Goal: Transaction & Acquisition: Purchase product/service

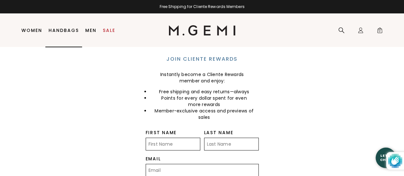
click at [35, 34] on li "Women Shop All Shoes New Arrivals Bestsellers Essentials The Event Edit Travel-…" at bounding box center [31, 31] width 27 height 34
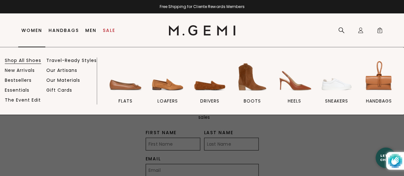
click at [39, 60] on link "Shop All Shoes" at bounding box center [23, 61] width 36 height 6
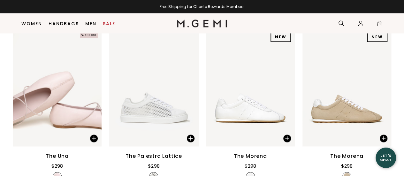
scroll to position [656, 0]
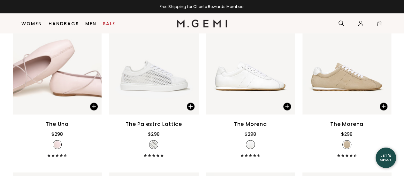
click at [334, 121] on div "The Morena" at bounding box center [347, 125] width 33 height 8
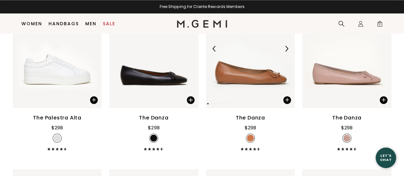
scroll to position [1711, 0]
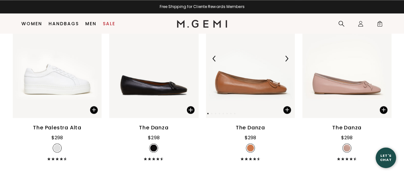
click at [238, 89] on img at bounding box center [250, 58] width 89 height 119
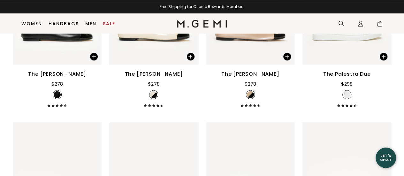
scroll to position [1583, 0]
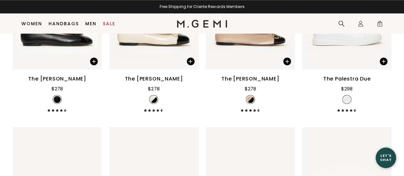
click at [242, 76] on div "The [PERSON_NAME]" at bounding box center [251, 79] width 58 height 8
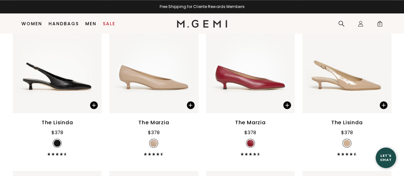
scroll to position [4013, 0]
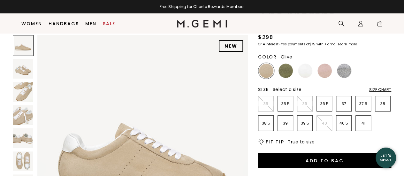
click at [286, 70] on img at bounding box center [286, 71] width 14 height 14
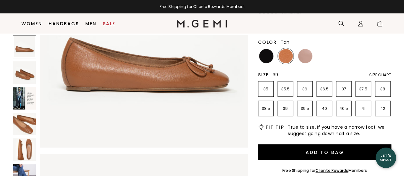
scroll to position [82, 0]
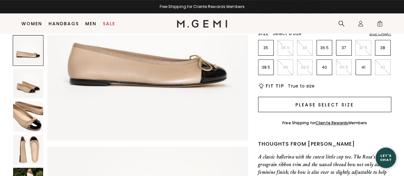
scroll to position [114, 0]
